Goal: Navigation & Orientation: Find specific page/section

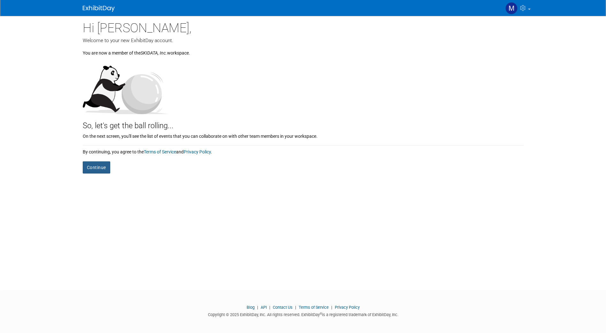
click at [97, 170] on button "Continue" at bounding box center [96, 168] width 27 height 12
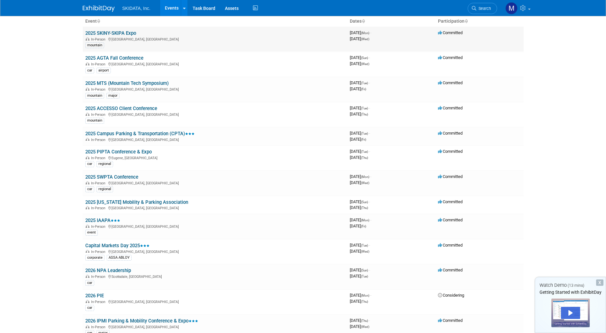
scroll to position [43, 0]
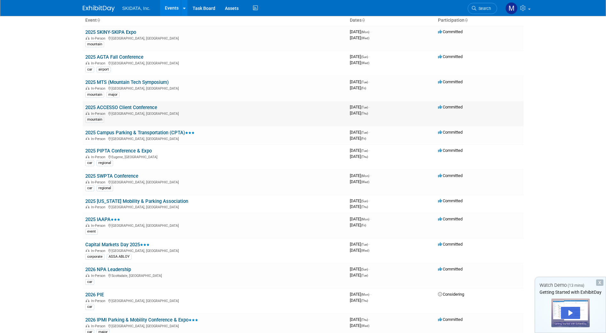
click at [124, 105] on link "2025 ACCESSO Client Conference" at bounding box center [121, 108] width 72 height 6
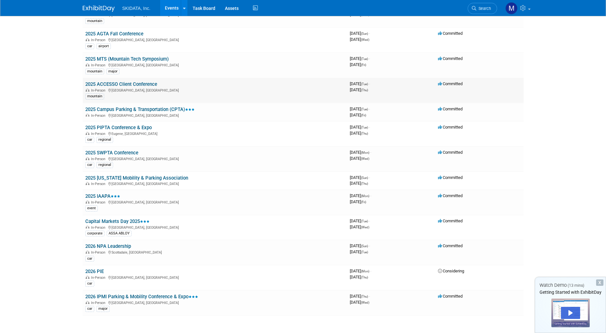
scroll to position [67, 0]
click at [139, 111] on link "2025 Campus Parking & Transportation (CPTA)" at bounding box center [139, 109] width 109 height 6
click at [112, 128] on link "2025 PIPTA Conference & Expo" at bounding box center [118, 127] width 66 height 6
click at [111, 151] on link "2025 SWPTA Conference" at bounding box center [111, 152] width 53 height 6
click at [136, 176] on link "2025 [US_STATE] Mobility & Parking Association" at bounding box center [136, 178] width 103 height 6
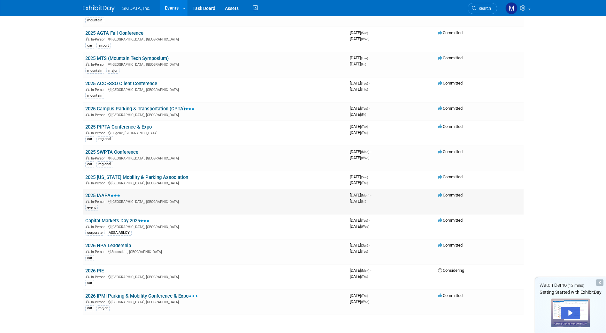
click at [103, 196] on link "2025 IAAPA" at bounding box center [102, 196] width 35 height 6
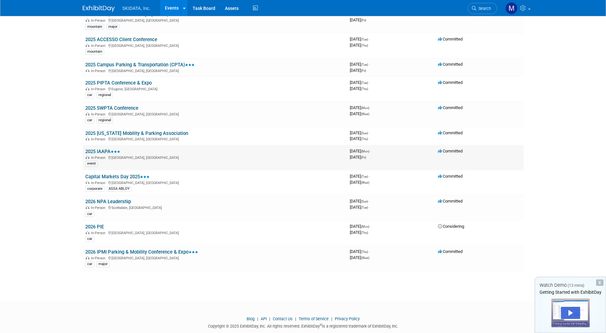
scroll to position [116, 0]
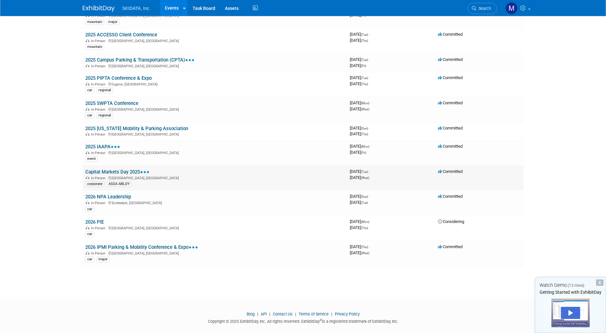
click at [108, 170] on link "Capital Markets Day 2025" at bounding box center [117, 172] width 64 height 6
click at [107, 198] on link "2026 NPA Leadership" at bounding box center [108, 197] width 46 height 6
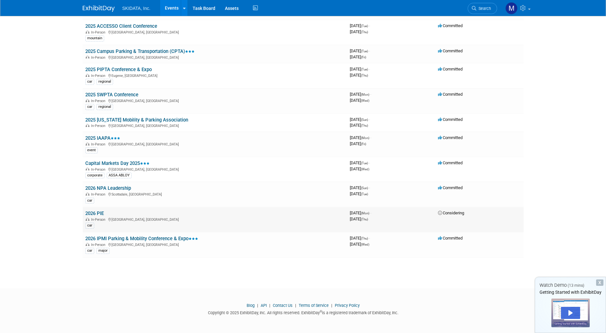
click at [93, 213] on link "2026 PIE" at bounding box center [94, 214] width 19 height 6
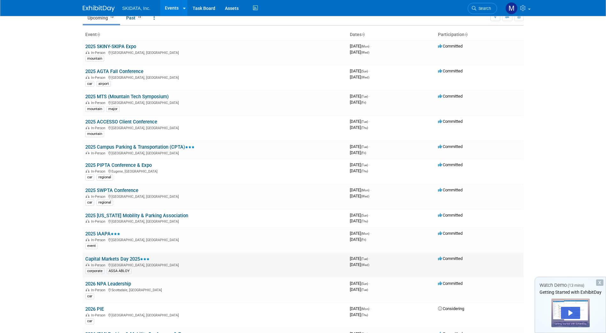
scroll to position [0, 0]
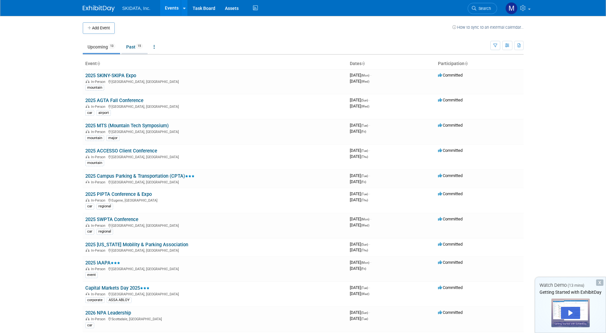
click at [132, 47] on link "Past 15" at bounding box center [134, 47] width 26 height 12
click at [202, 5] on link "Task Board" at bounding box center [204, 8] width 32 height 16
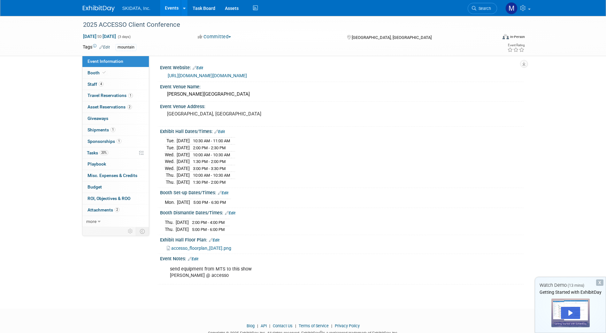
click at [221, 36] on button "Committed" at bounding box center [214, 37] width 38 height 7
click at [93, 83] on span "Staff 4" at bounding box center [95, 84] width 16 height 5
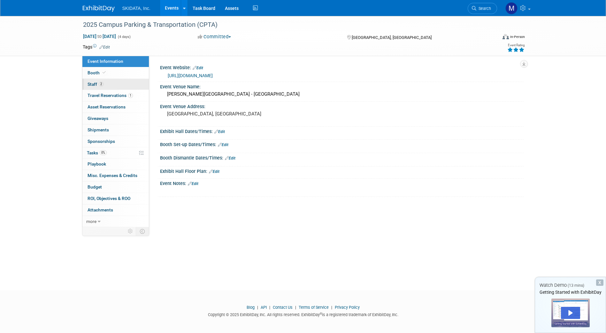
click at [94, 86] on span "Staff 2" at bounding box center [95, 84] width 16 height 5
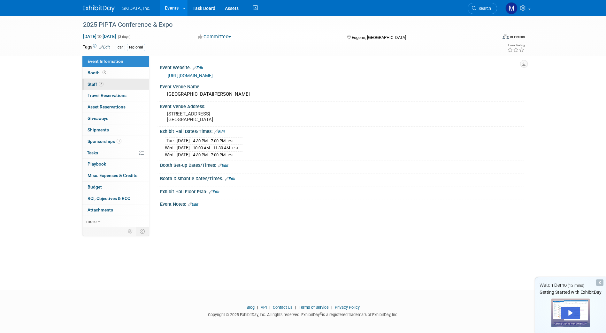
click at [95, 84] on span "Staff 2" at bounding box center [95, 84] width 16 height 5
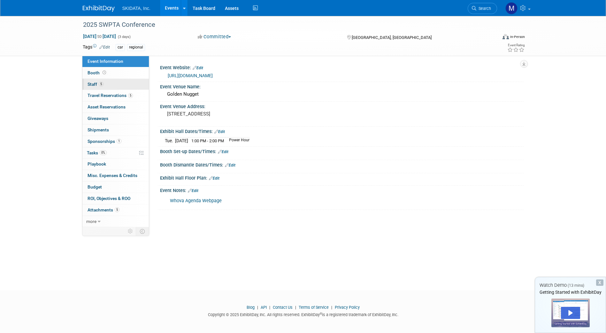
click at [90, 84] on span "Staff 5" at bounding box center [95, 84] width 16 height 5
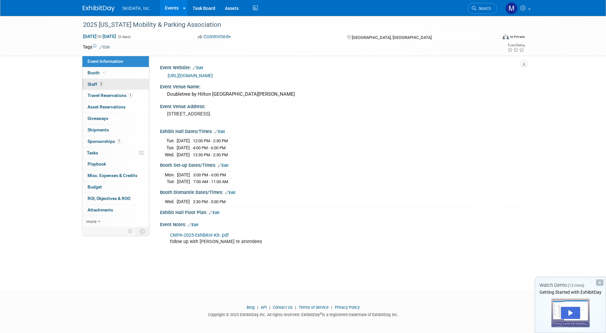
click at [91, 84] on span "Staff 2" at bounding box center [95, 84] width 16 height 5
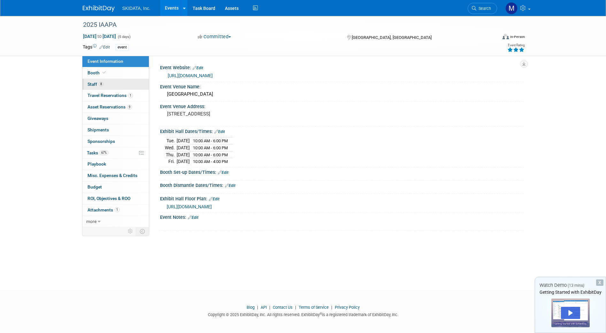
click at [93, 81] on link "8 Staff 8" at bounding box center [115, 84] width 66 height 11
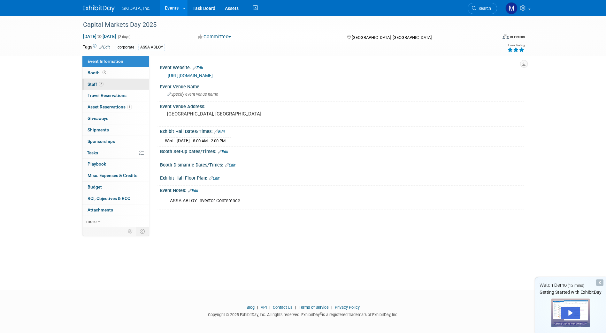
click at [94, 84] on span "Staff 2" at bounding box center [95, 84] width 16 height 5
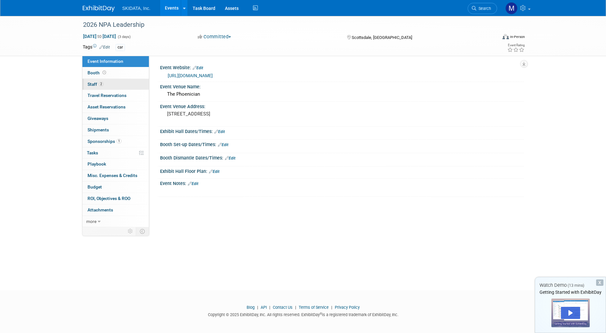
click at [91, 83] on span "Staff 2" at bounding box center [95, 84] width 16 height 5
click at [92, 85] on span "Staff 6" at bounding box center [95, 84] width 16 height 5
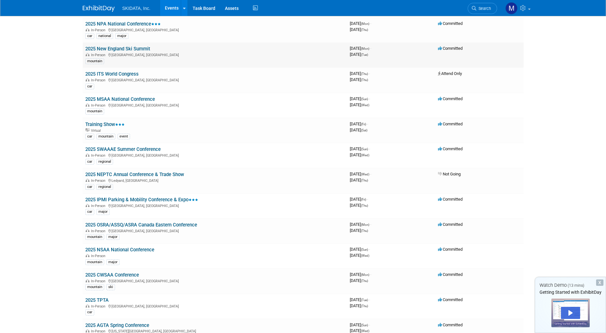
scroll to position [52, 0]
click at [112, 73] on link "2025 ITS World Congress" at bounding box center [111, 74] width 53 height 6
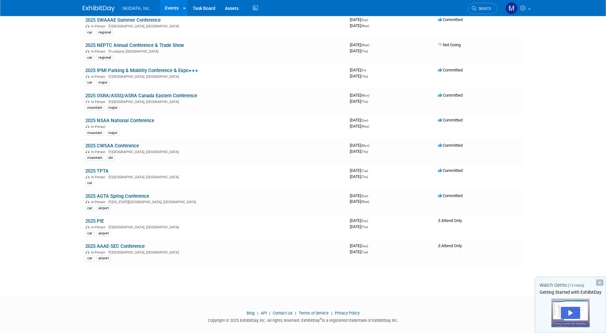
scroll to position [189, 0]
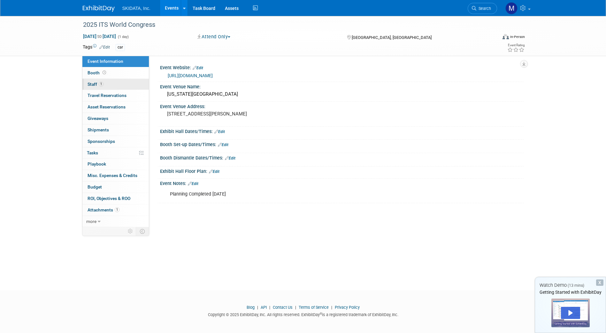
click at [92, 82] on span "Staff 1" at bounding box center [95, 84] width 16 height 5
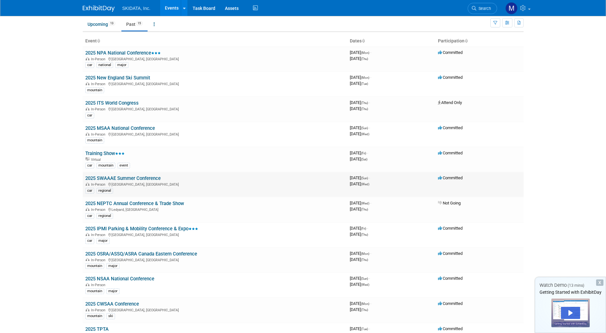
scroll to position [22, 0]
click at [98, 25] on link "Upcoming 13" at bounding box center [101, 25] width 37 height 12
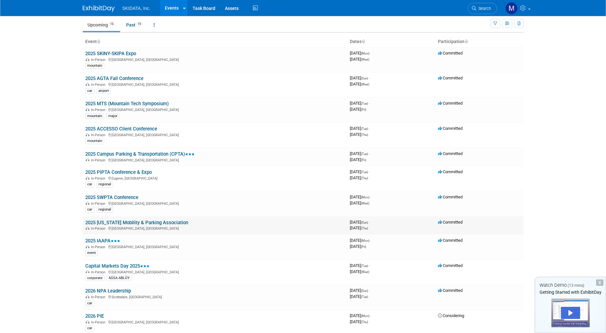
scroll to position [22, 0]
click at [109, 129] on link "2025 ACCESSO Client Conference" at bounding box center [121, 129] width 72 height 6
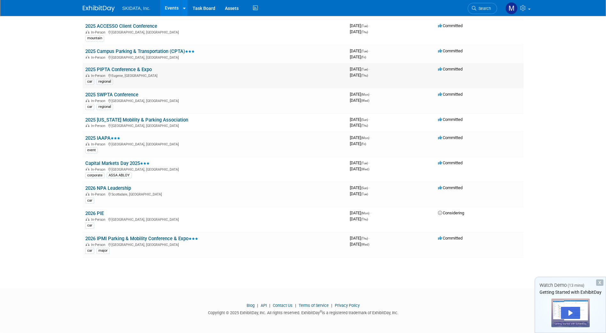
scroll to position [0, 0]
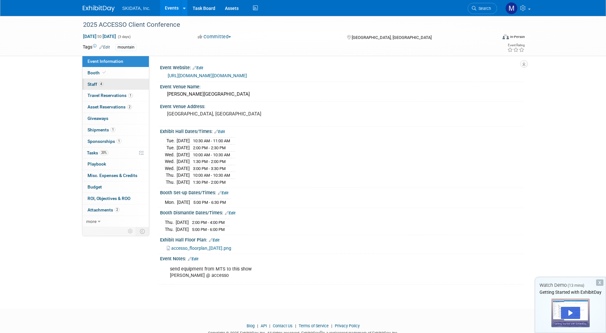
click at [92, 83] on span "Staff 4" at bounding box center [95, 84] width 16 height 5
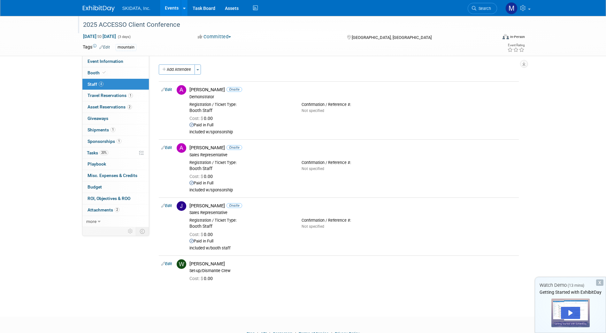
click at [110, 25] on div "2025 ACCESSO Client Conference" at bounding box center [284, 24] width 406 height 11
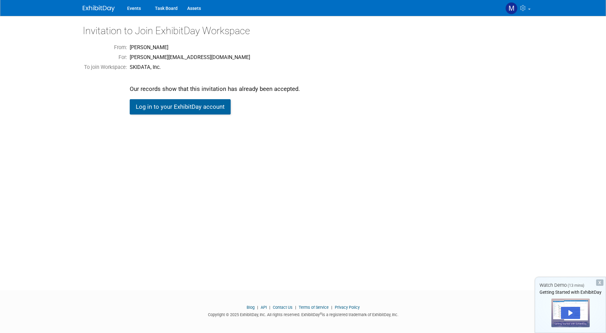
click at [203, 107] on link "Log in to your ExhibitDay account" at bounding box center [180, 106] width 101 height 15
